Goal: Transaction & Acquisition: Purchase product/service

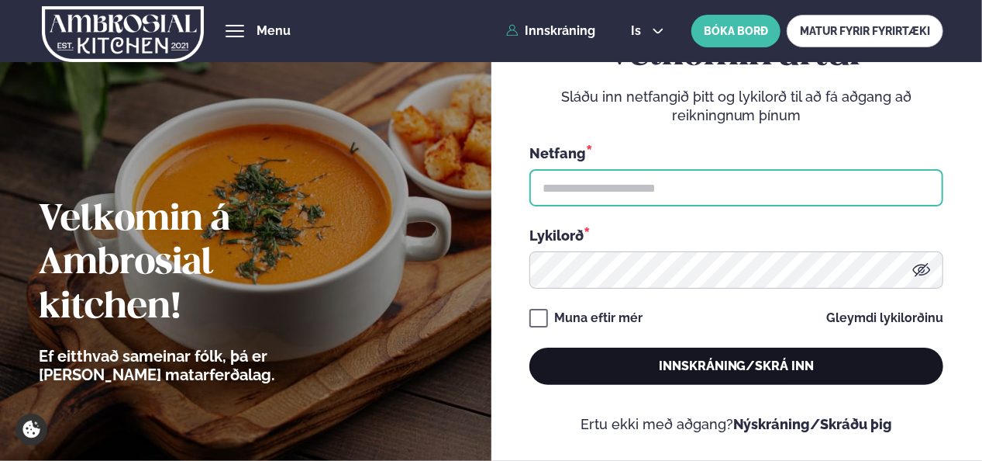
type input "**********"
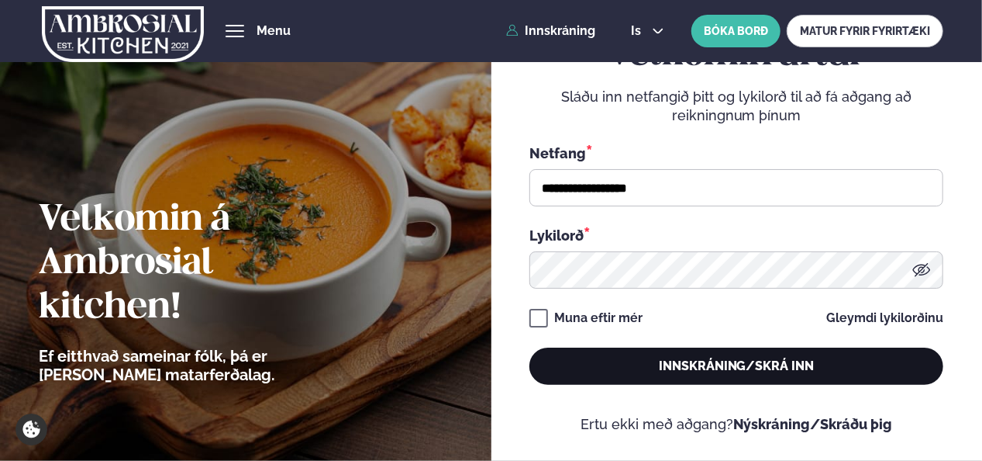
click at [788, 357] on button "Innskráning/Skrá inn" at bounding box center [737, 365] width 414 height 37
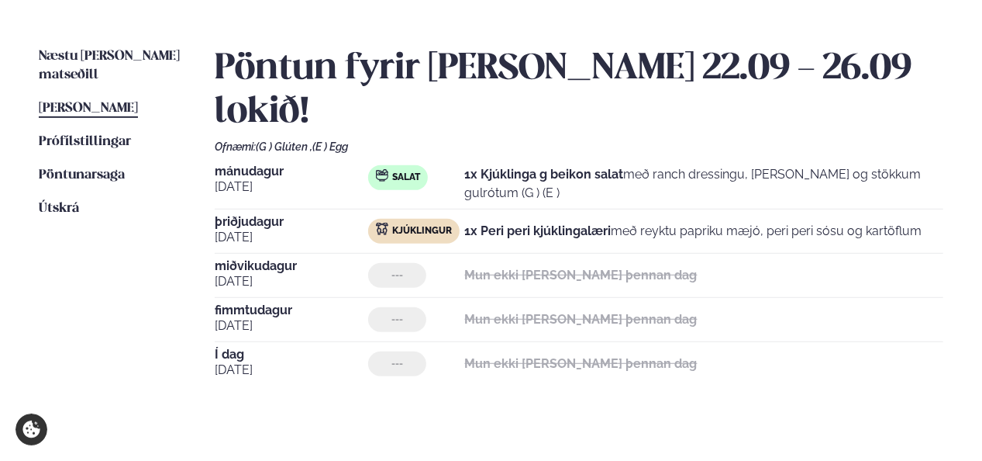
scroll to position [372, 0]
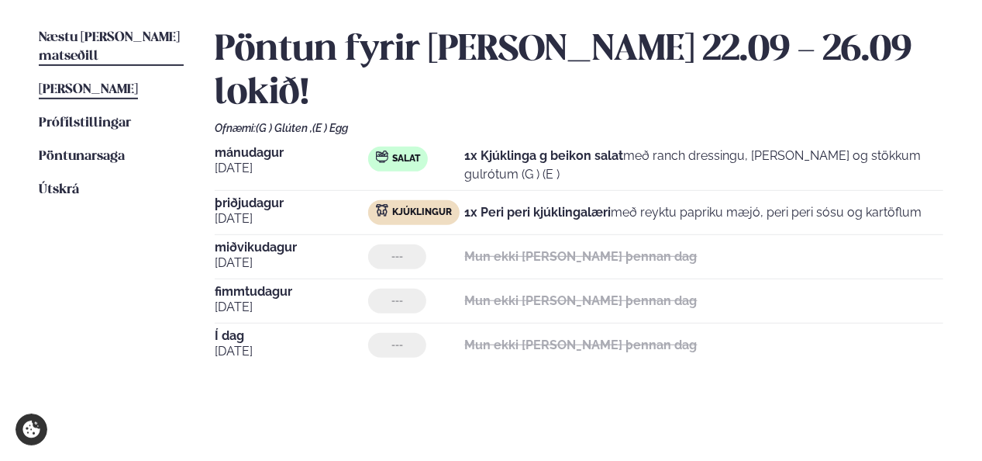
click at [110, 32] on span "Næstu [PERSON_NAME] matseðill" at bounding box center [109, 47] width 141 height 32
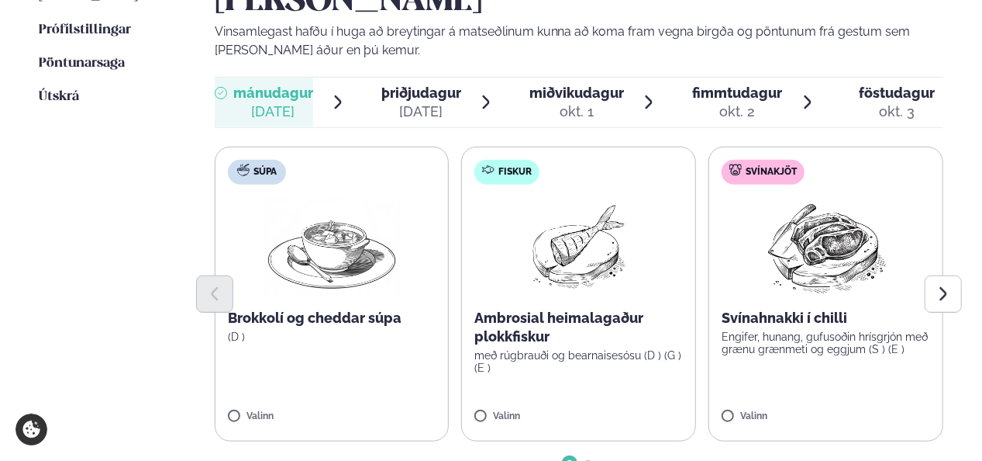
scroll to position [496, 0]
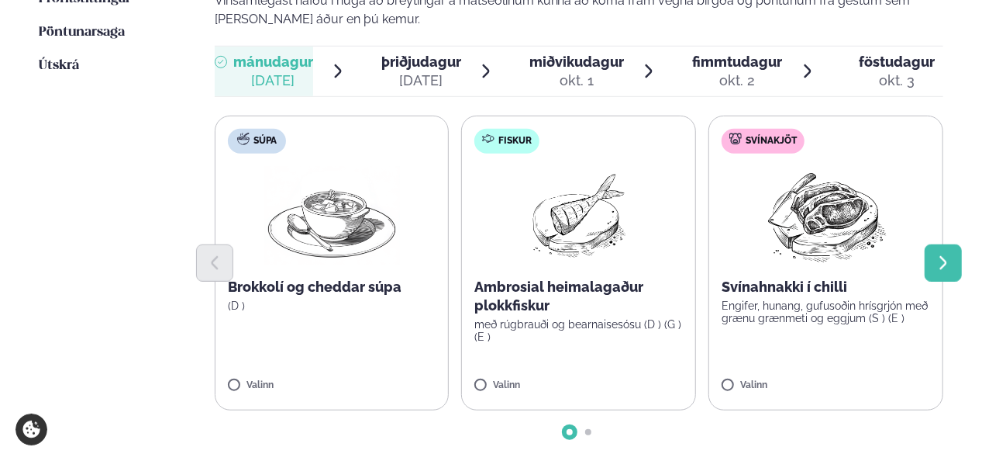
click at [937, 254] on icon "Next slide" at bounding box center [943, 262] width 17 height 17
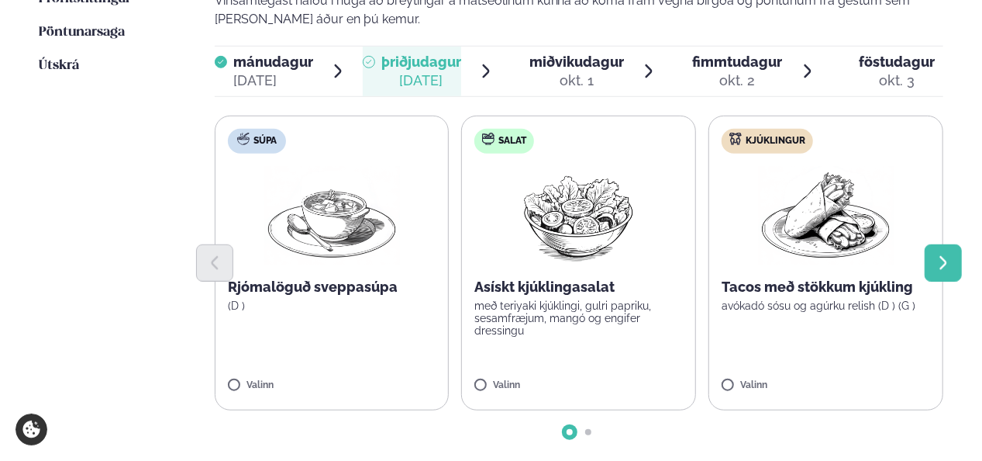
click at [941, 254] on icon "Next slide" at bounding box center [943, 262] width 17 height 17
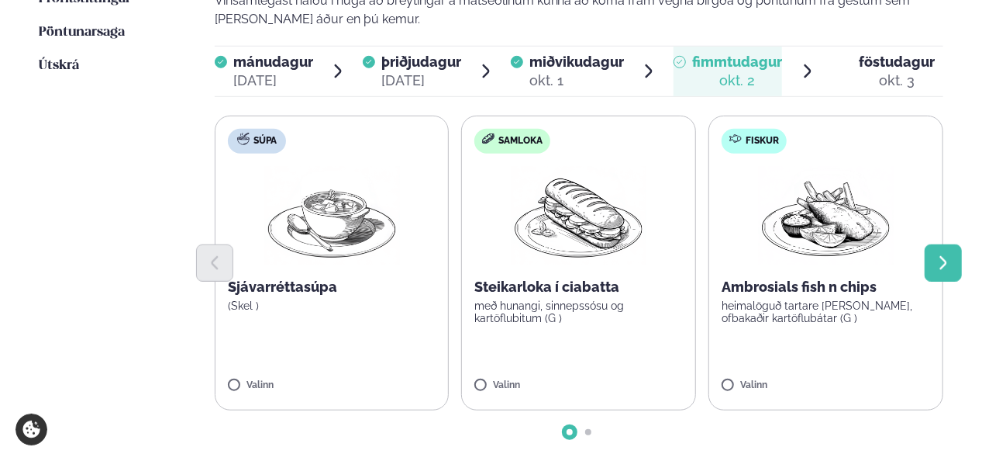
click at [946, 256] on icon "Next slide" at bounding box center [943, 262] width 7 height 13
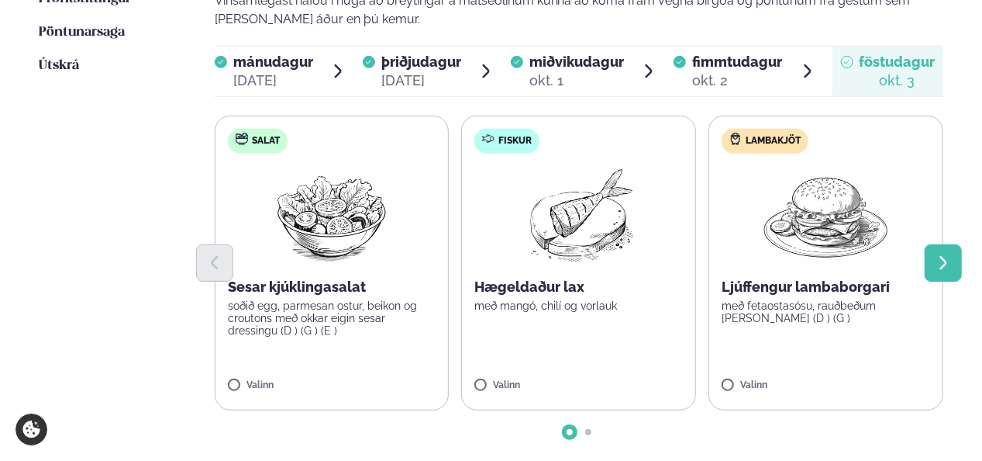
click at [941, 254] on icon "Next slide" at bounding box center [943, 262] width 17 height 17
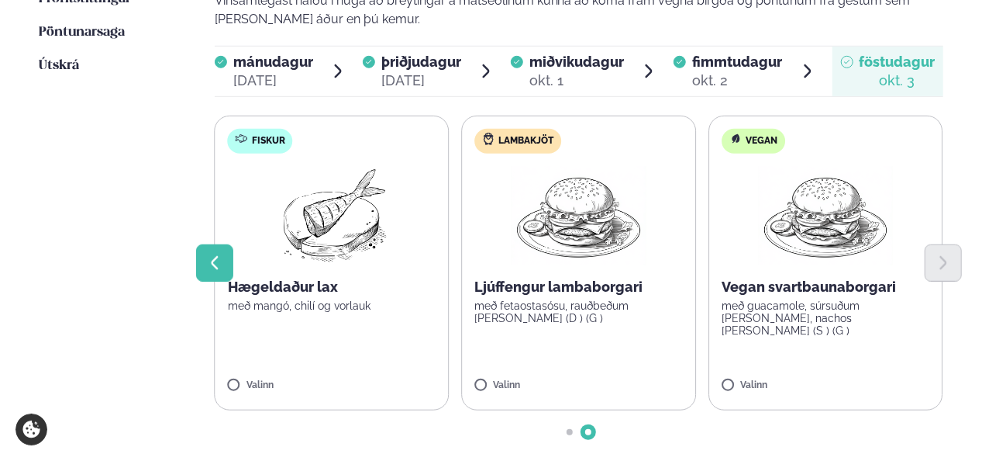
click at [207, 254] on icon "Previous slide" at bounding box center [214, 262] width 17 height 17
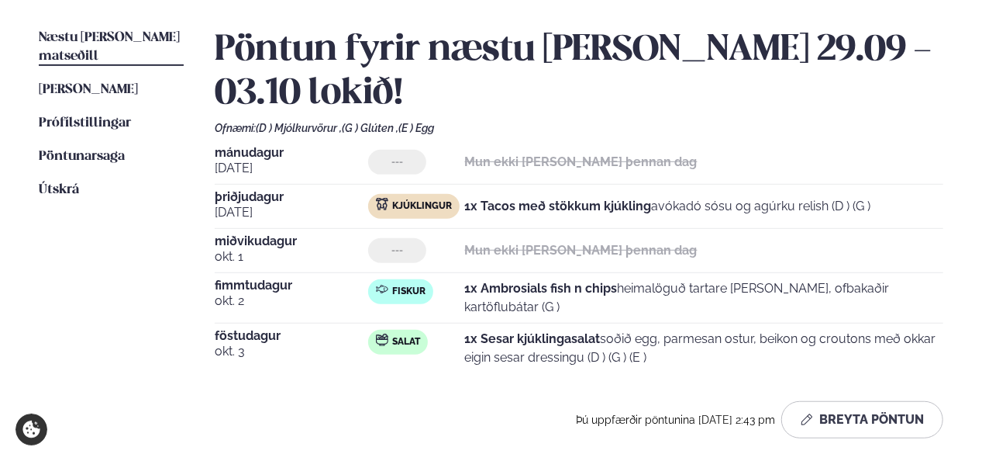
scroll to position [0, 0]
